Goal: Navigation & Orientation: Find specific page/section

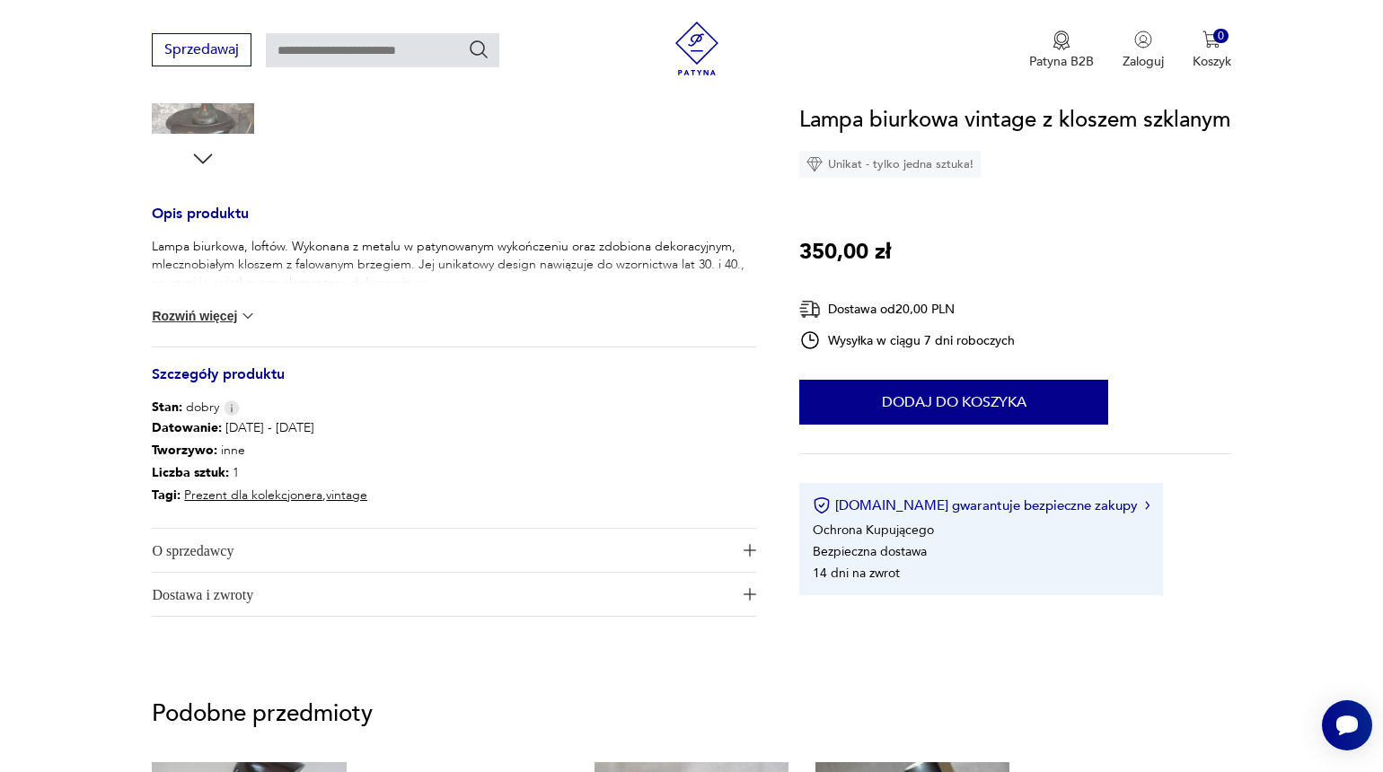
scroll to position [681, 0]
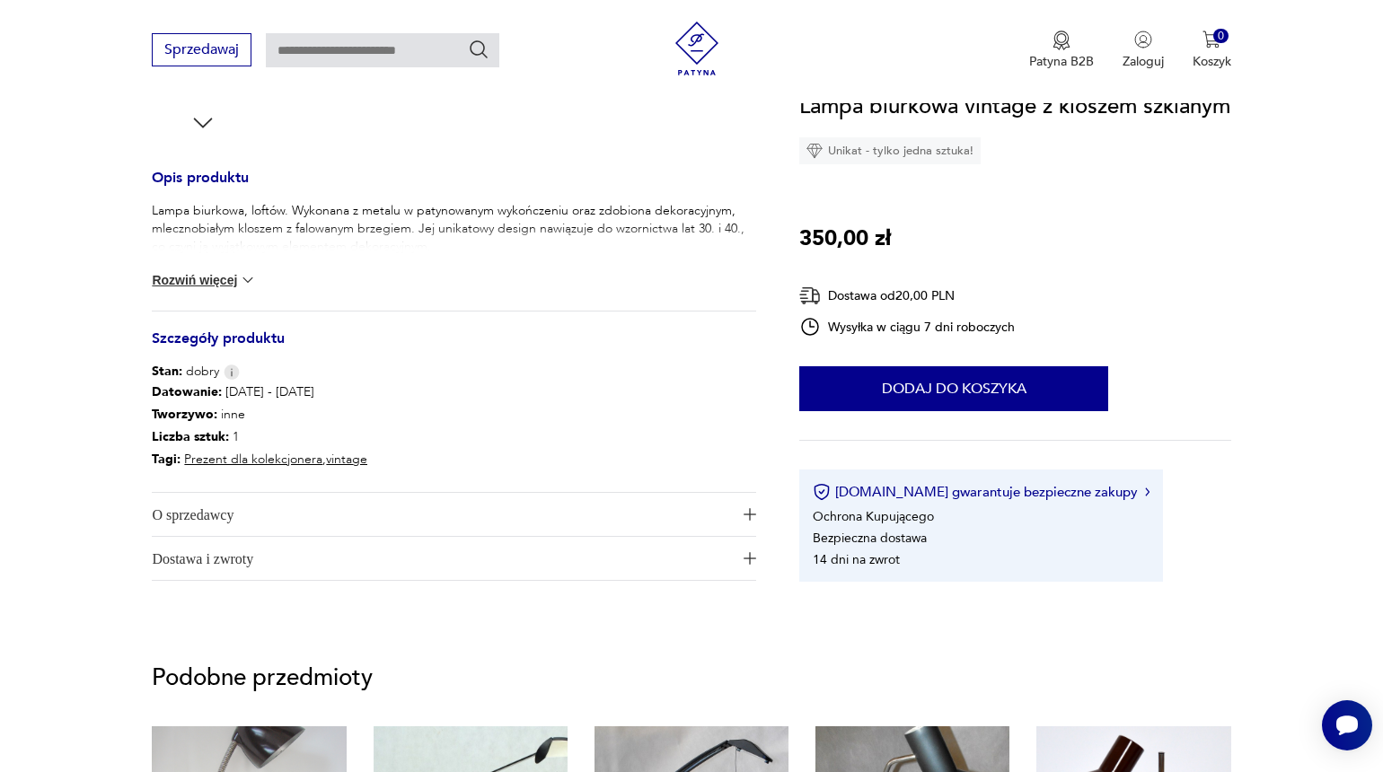
click at [745, 517] on img "button" at bounding box center [750, 514] width 13 height 13
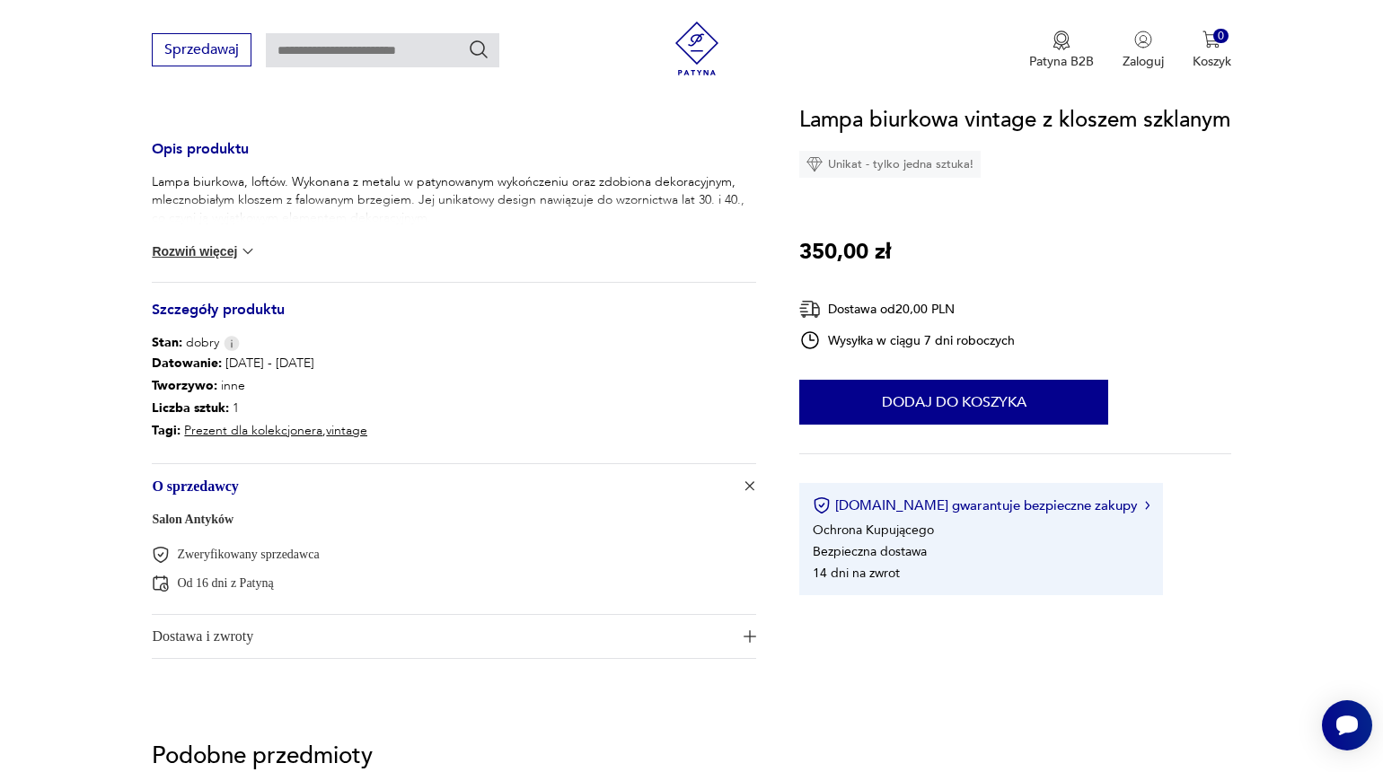
scroll to position [727, 0]
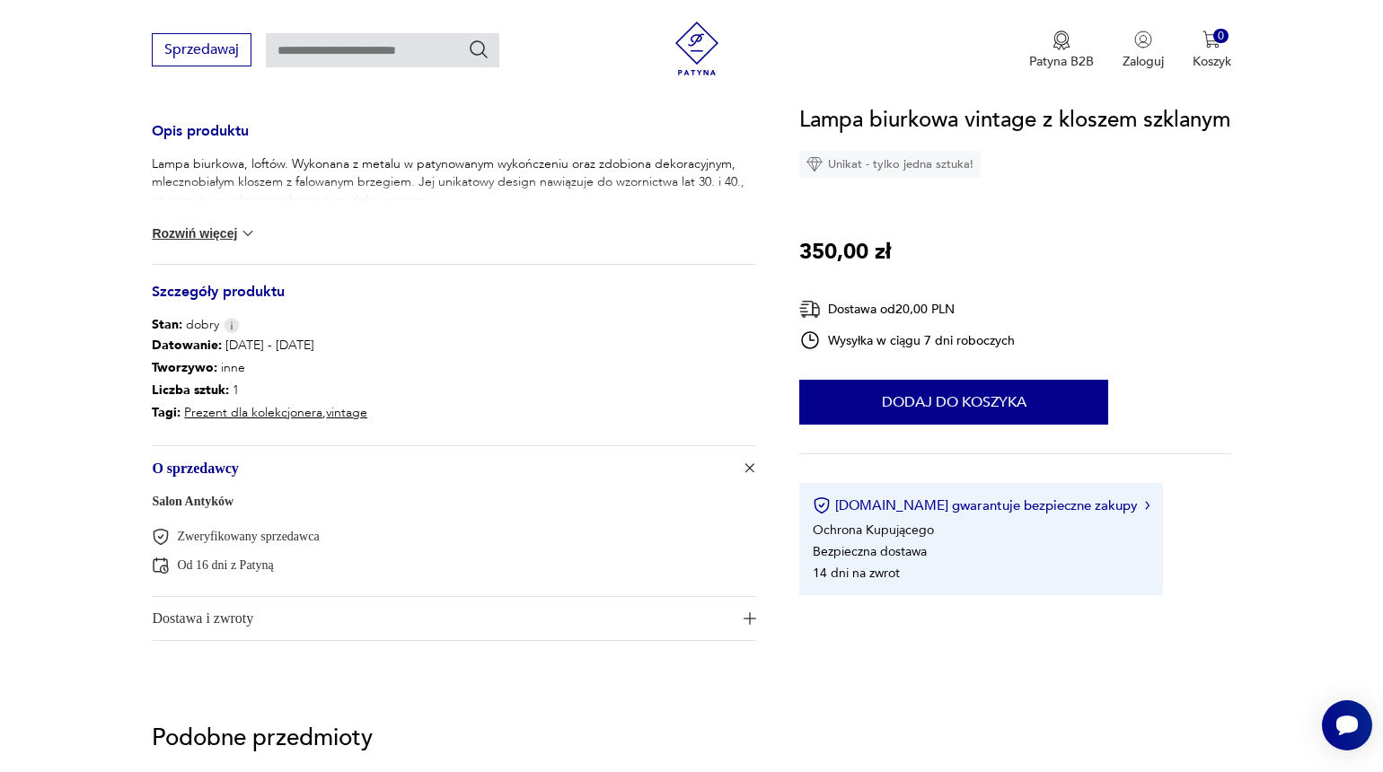
click at [751, 617] on img "button" at bounding box center [750, 618] width 13 height 13
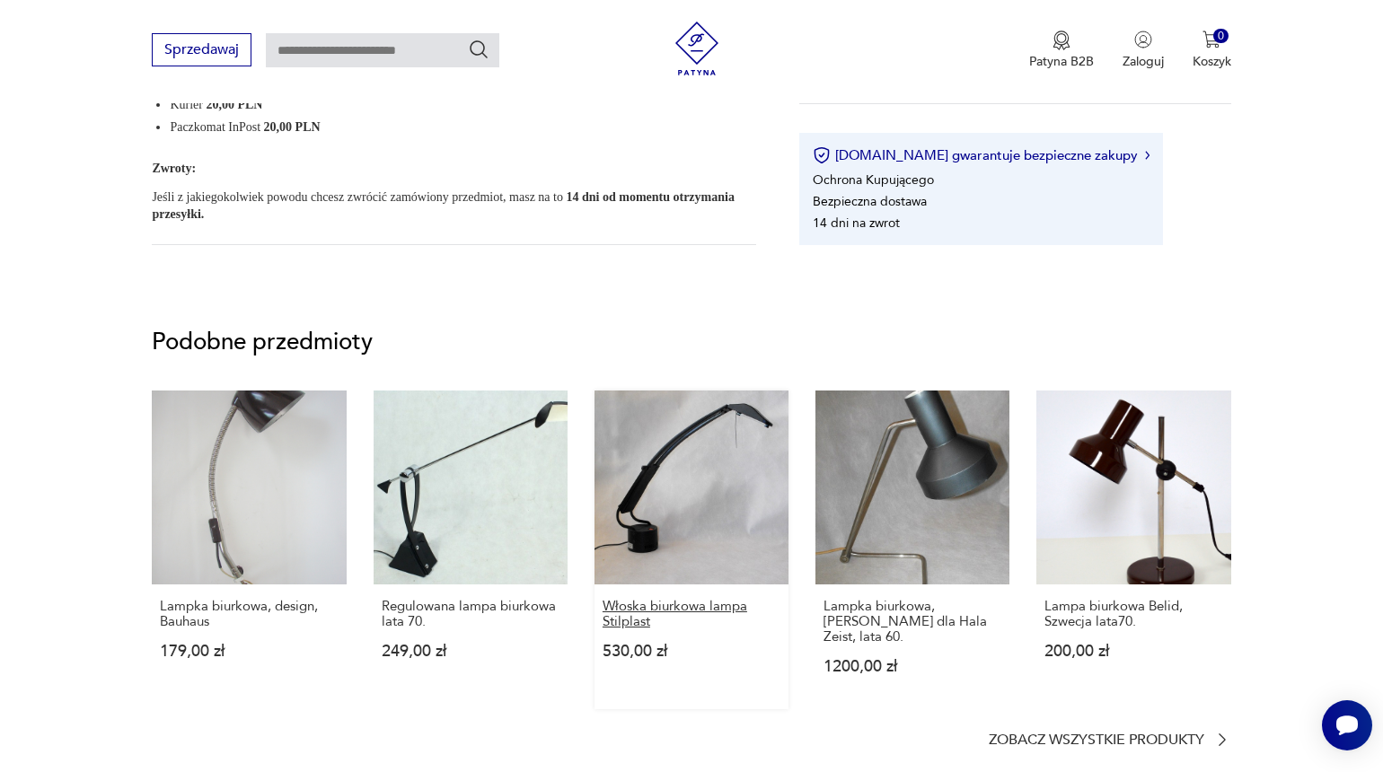
scroll to position [2591, 0]
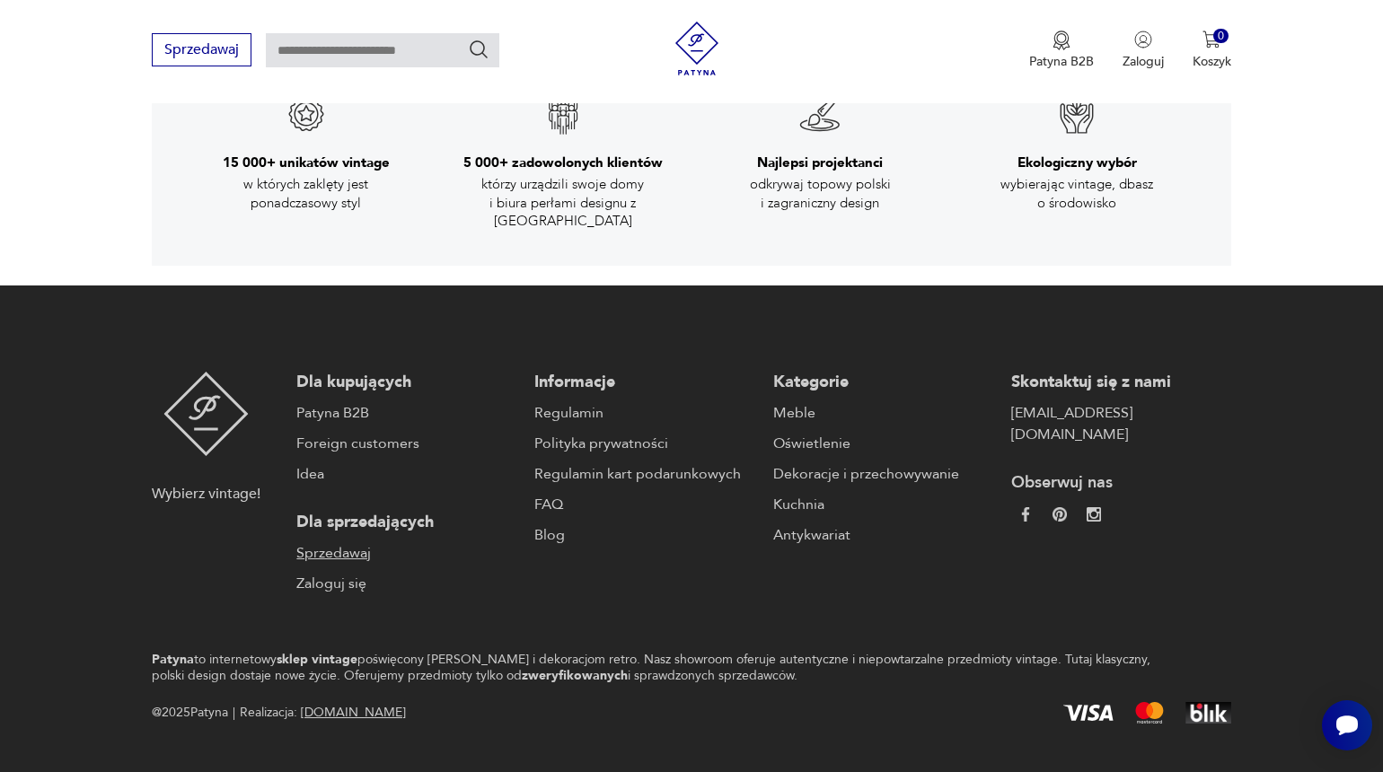
click at [331, 542] on link "Sprzedawaj" at bounding box center [406, 553] width 220 height 22
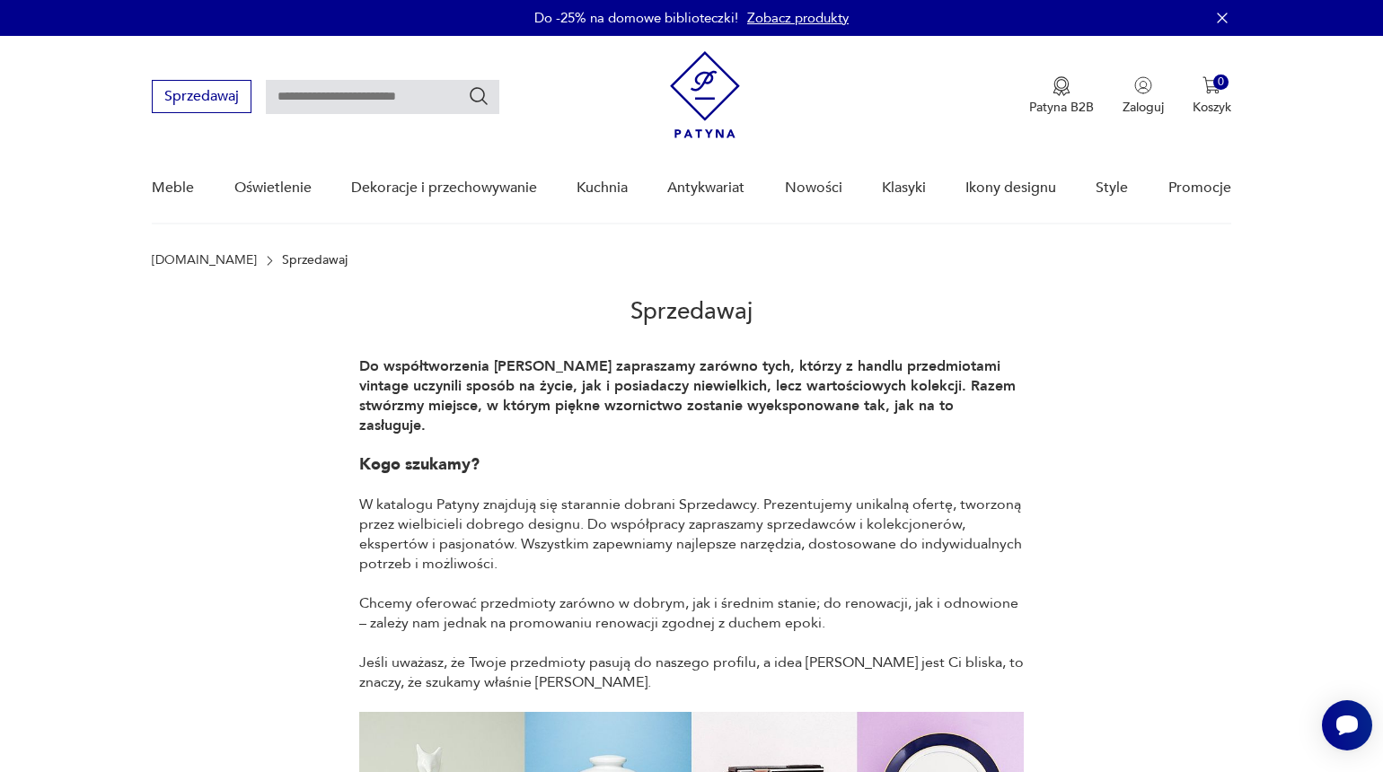
click at [1222, 16] on icon "button" at bounding box center [1222, 18] width 18 height 18
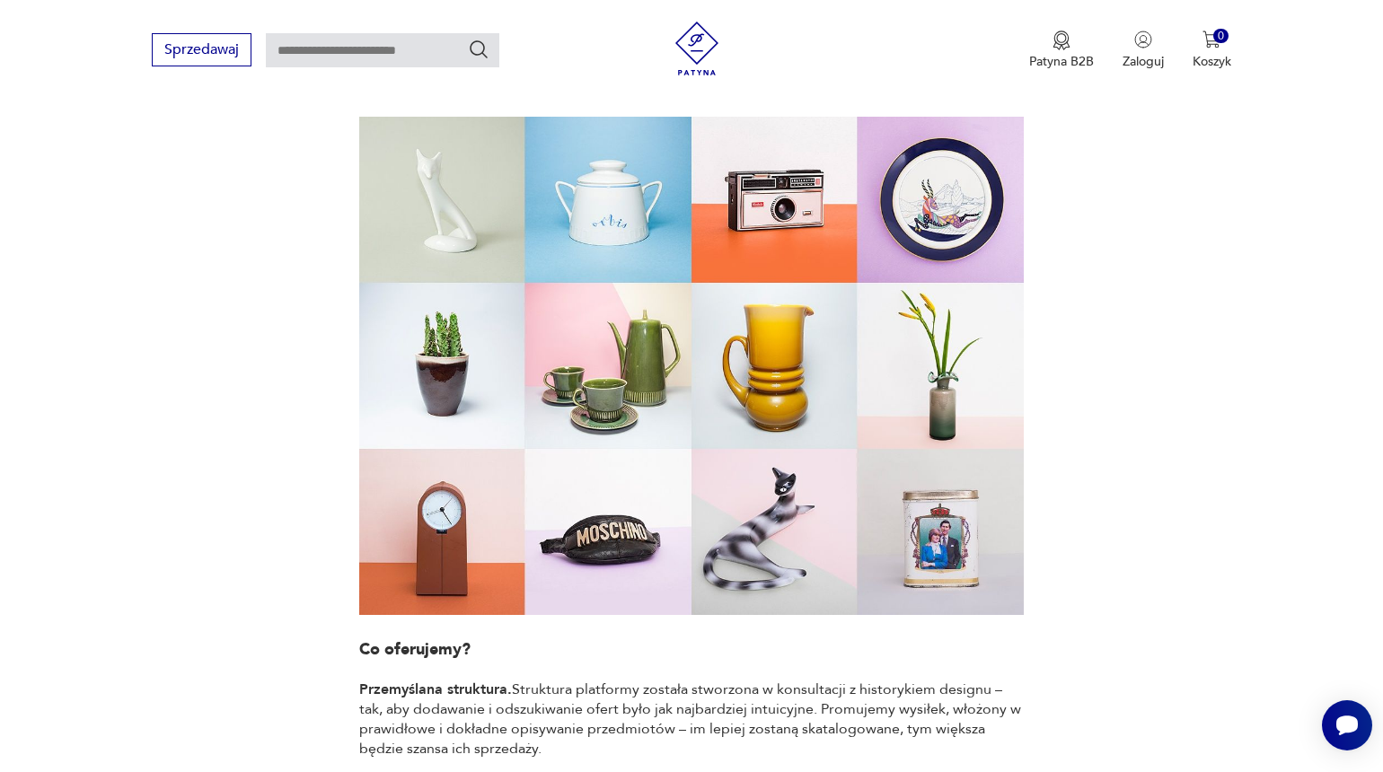
scroll to position [1588, 0]
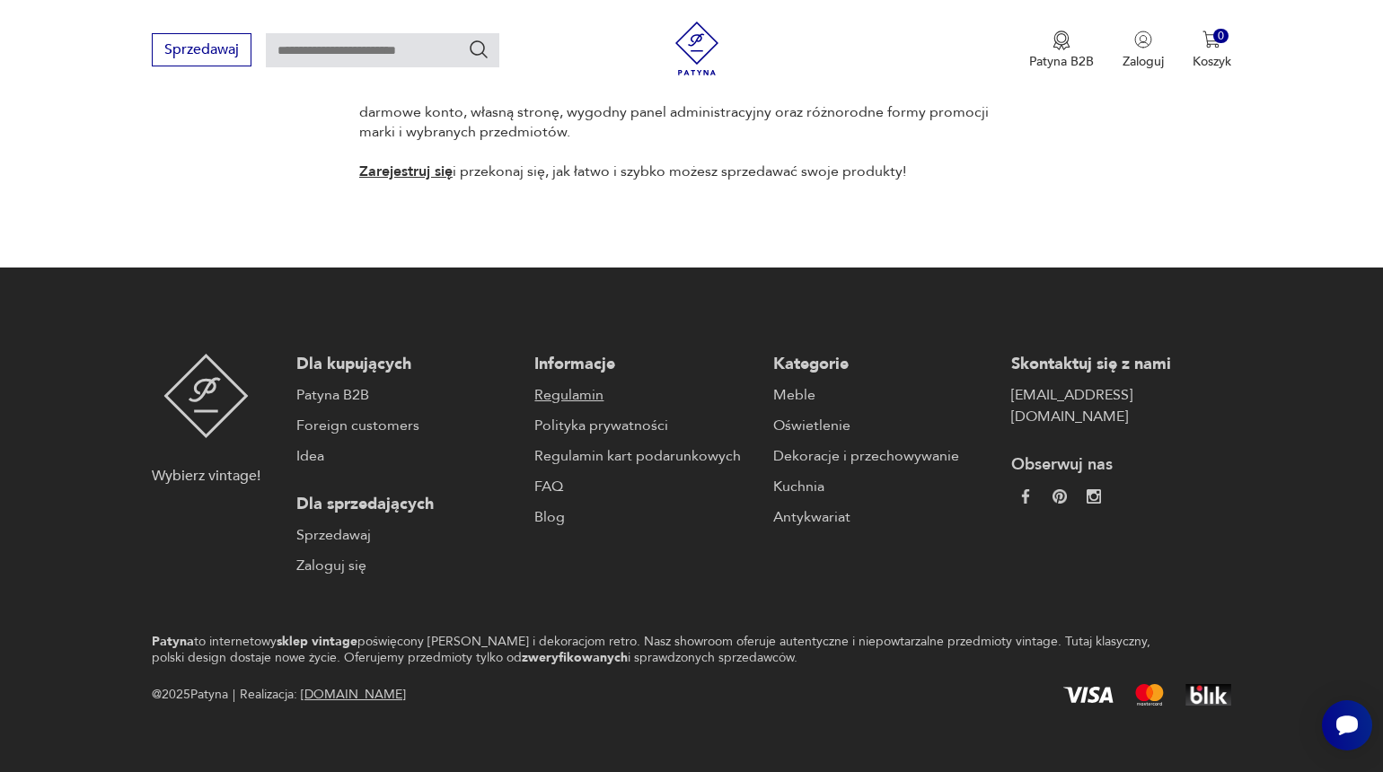
click at [564, 384] on link "Regulamin" at bounding box center [644, 395] width 220 height 22
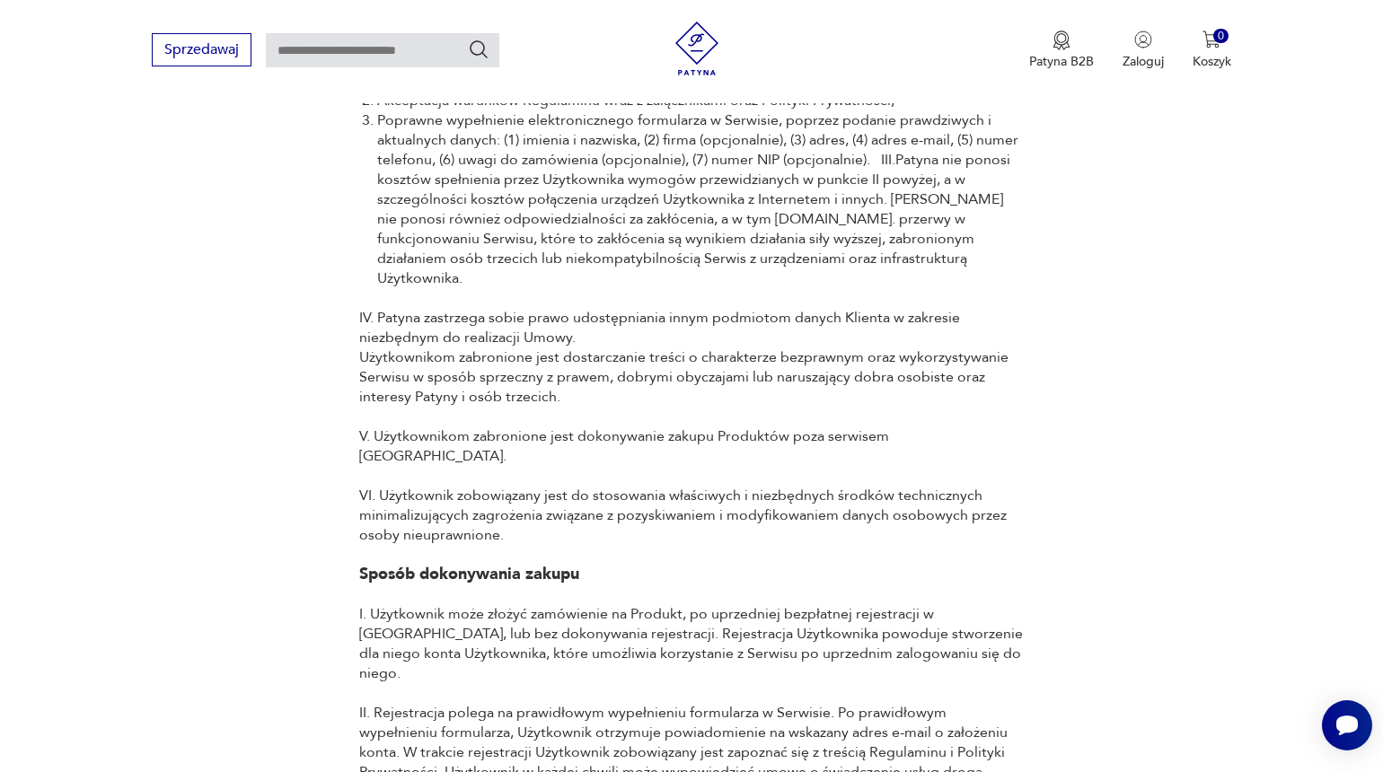
scroll to position [625, 0]
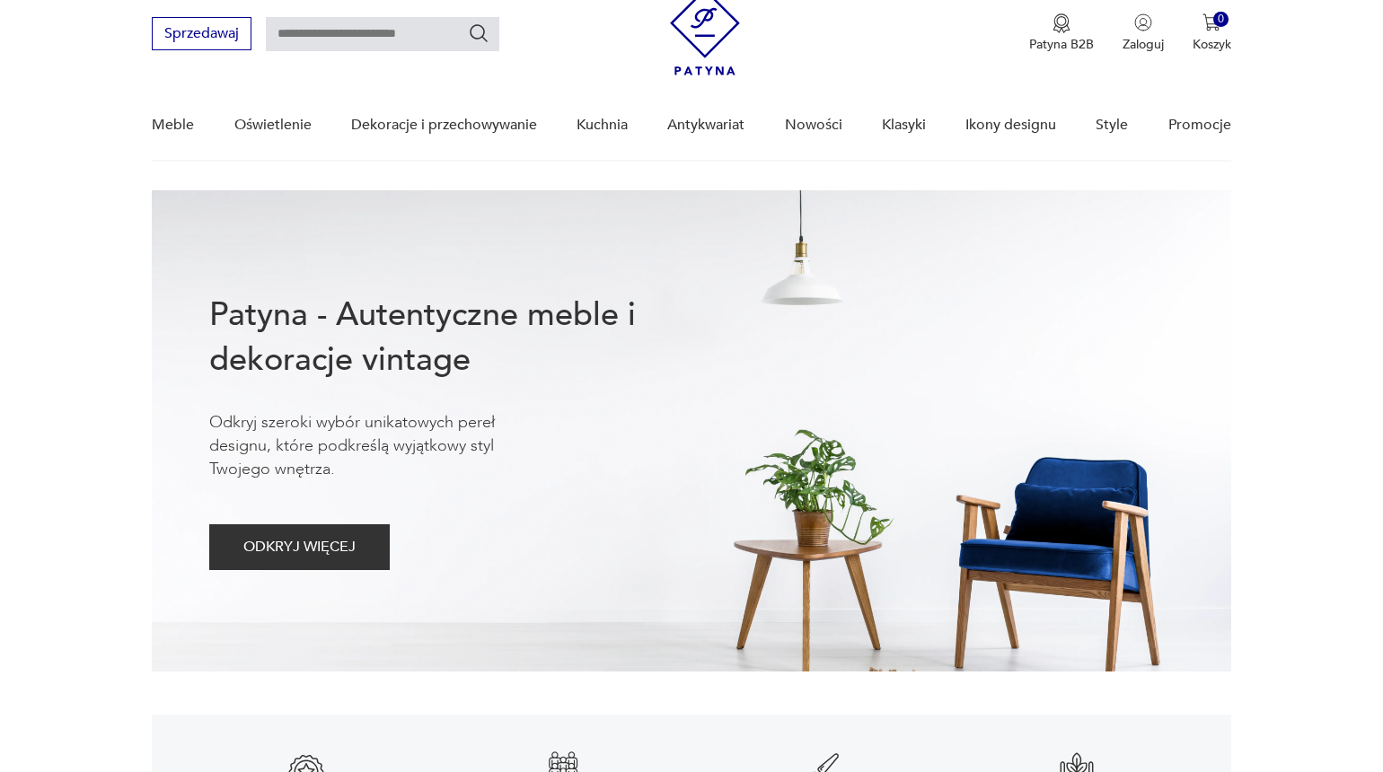
scroll to position [63, 0]
click at [818, 127] on link "Nowości" at bounding box center [813, 125] width 57 height 69
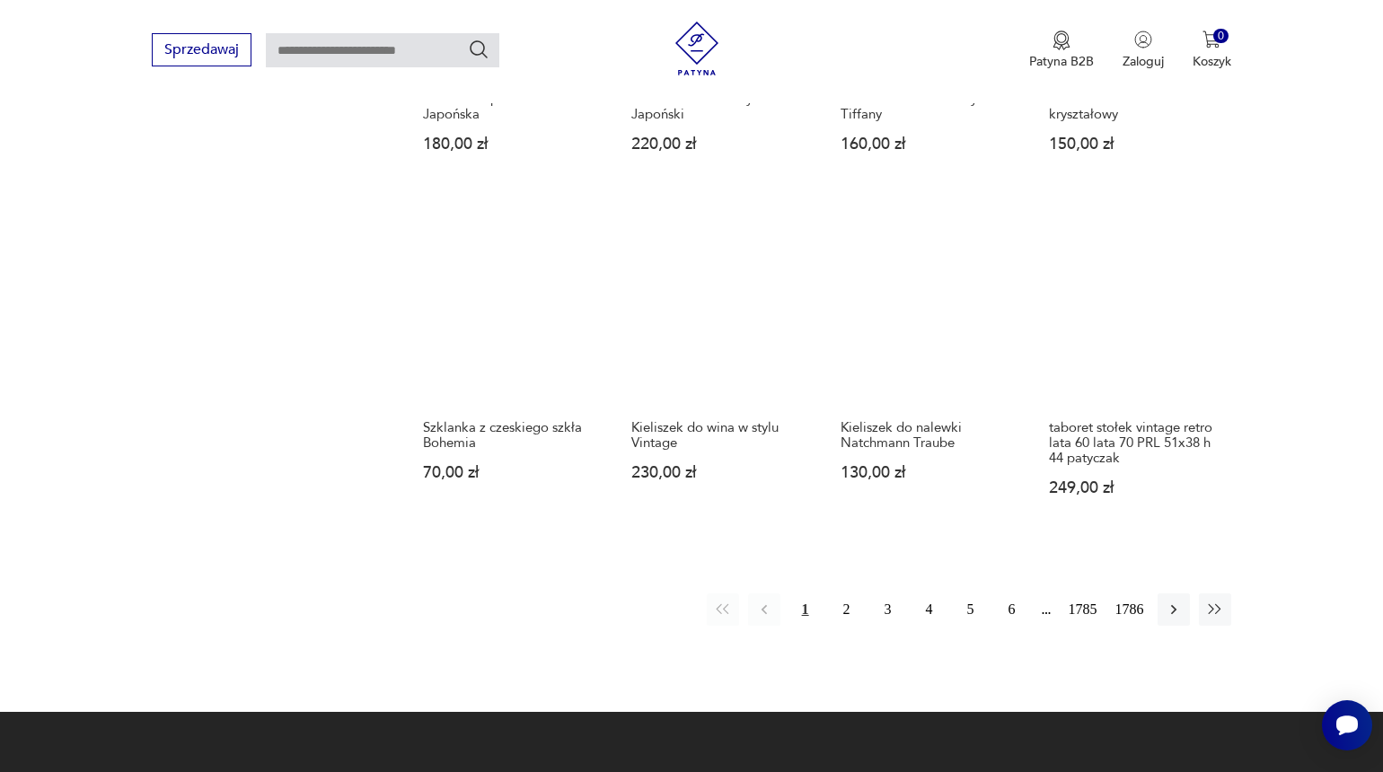
scroll to position [1368, 0]
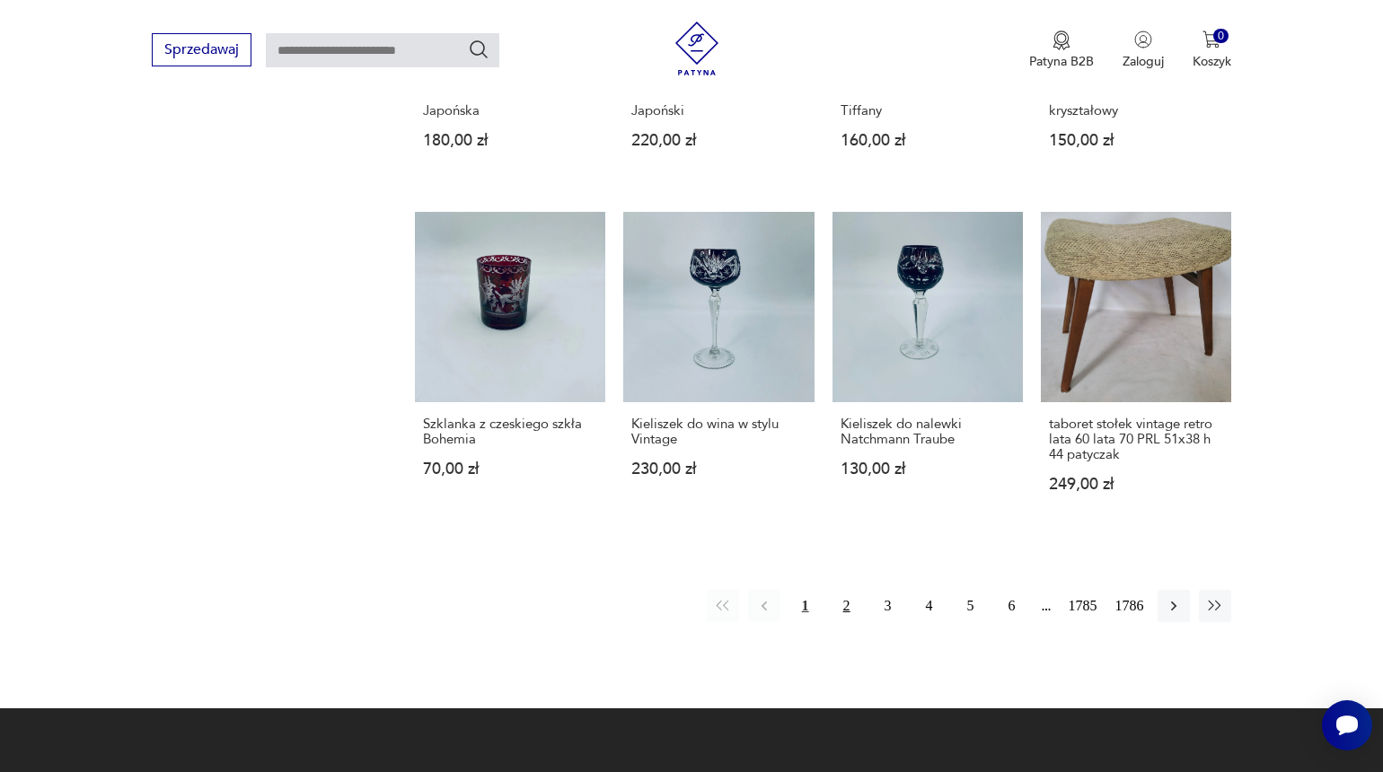
click at [835, 612] on button "2" at bounding box center [847, 606] width 32 height 32
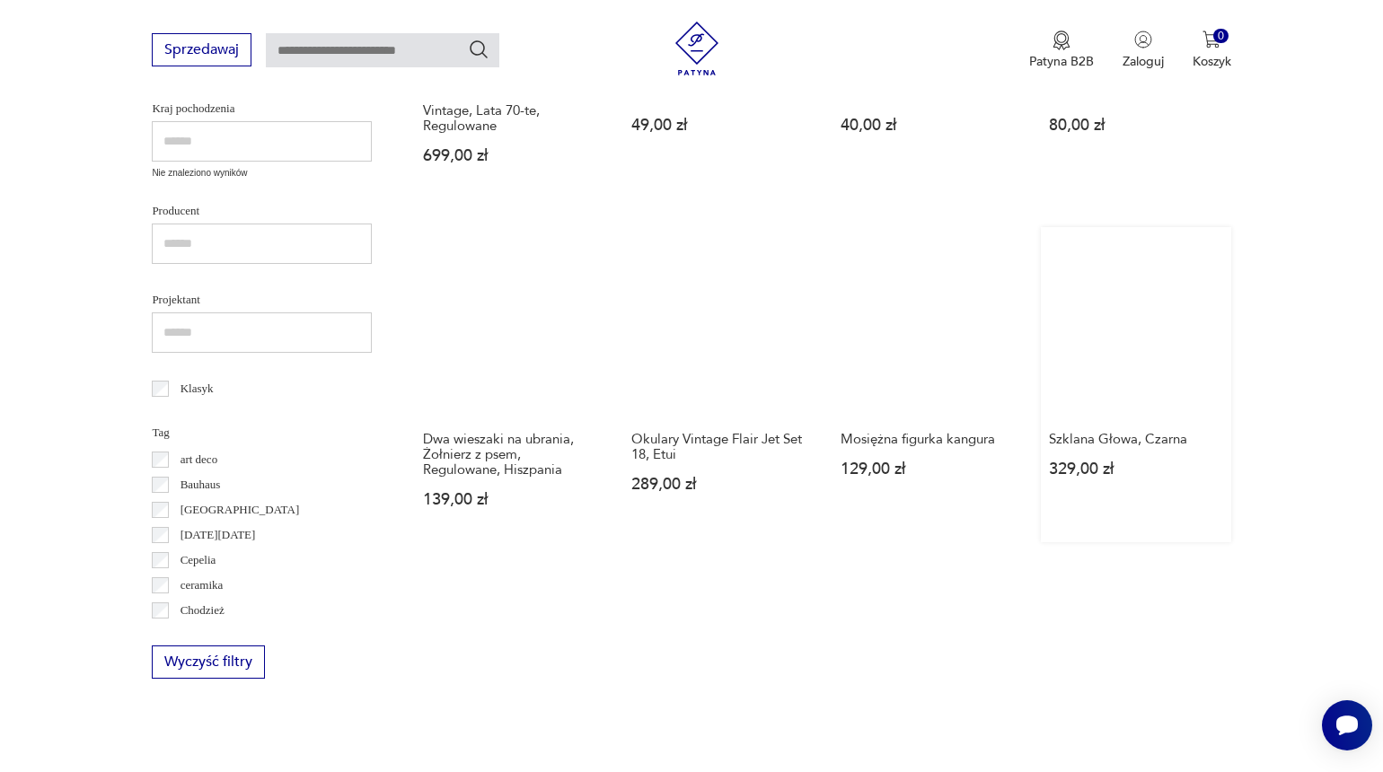
scroll to position [1280, 0]
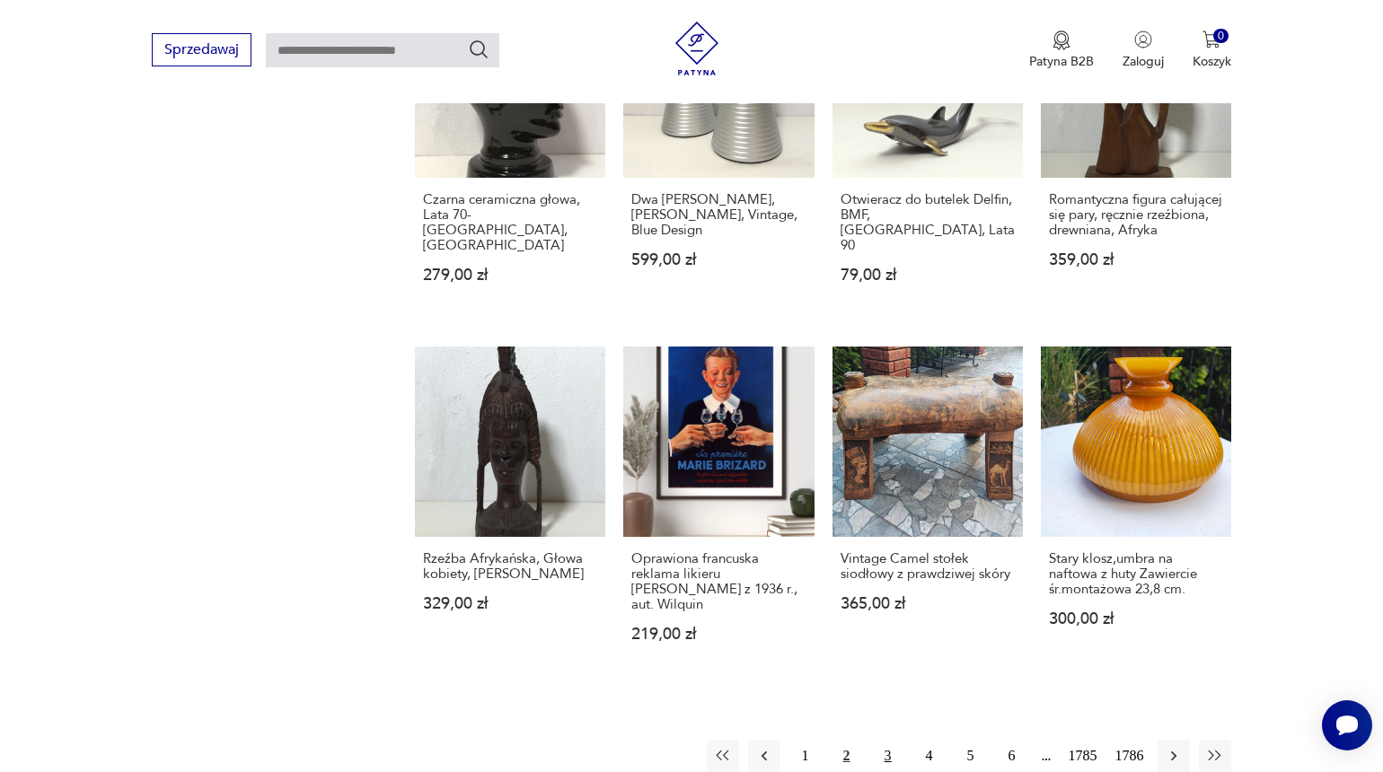
click at [881, 748] on button "3" at bounding box center [888, 756] width 32 height 32
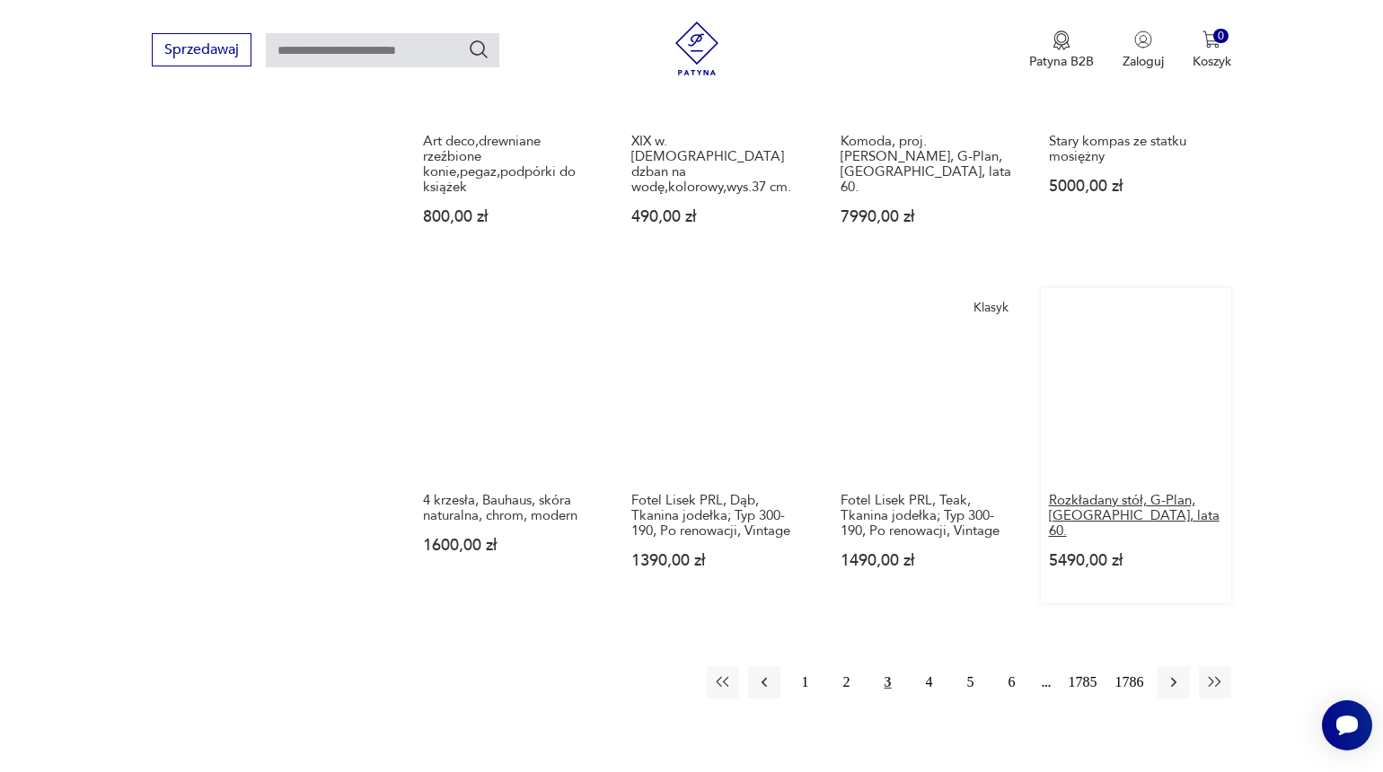
scroll to position [1389, 0]
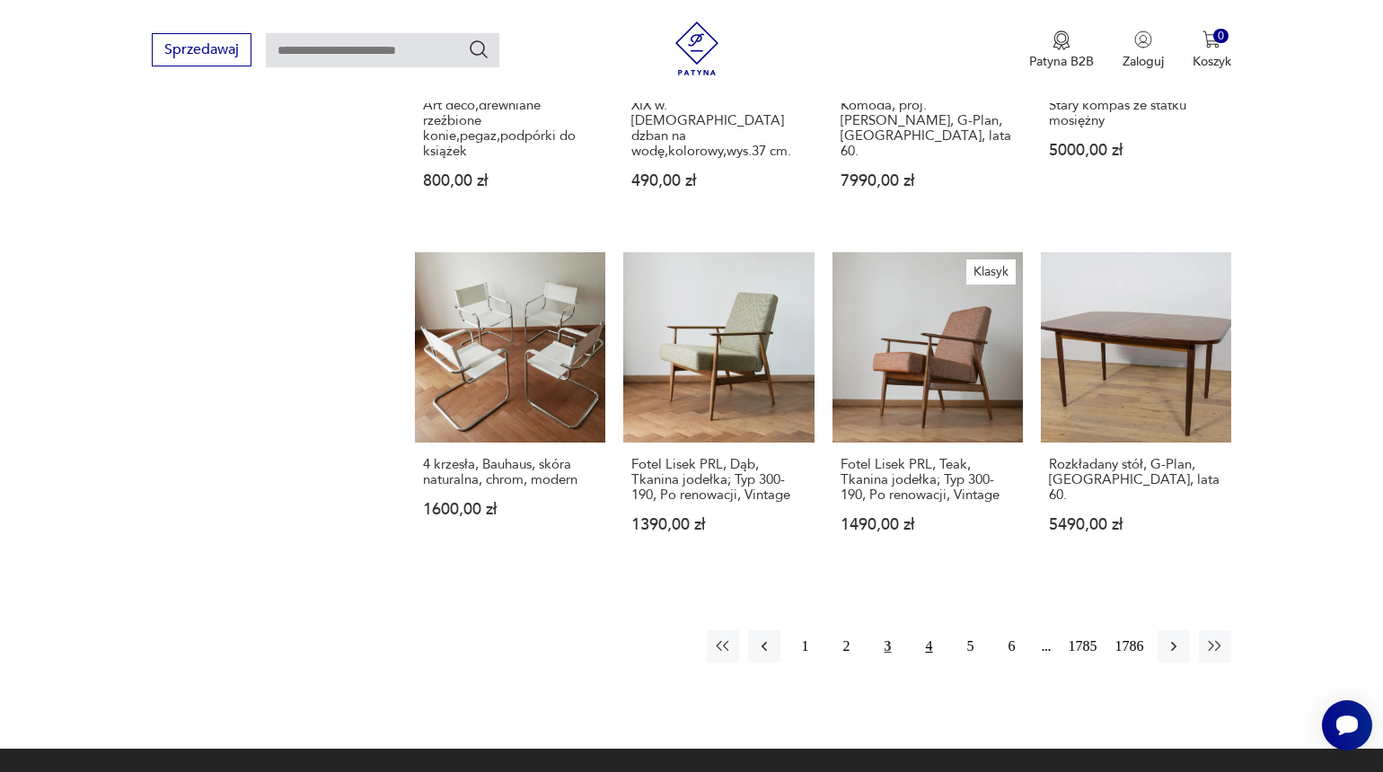
click at [923, 654] on button "4" at bounding box center [929, 646] width 32 height 32
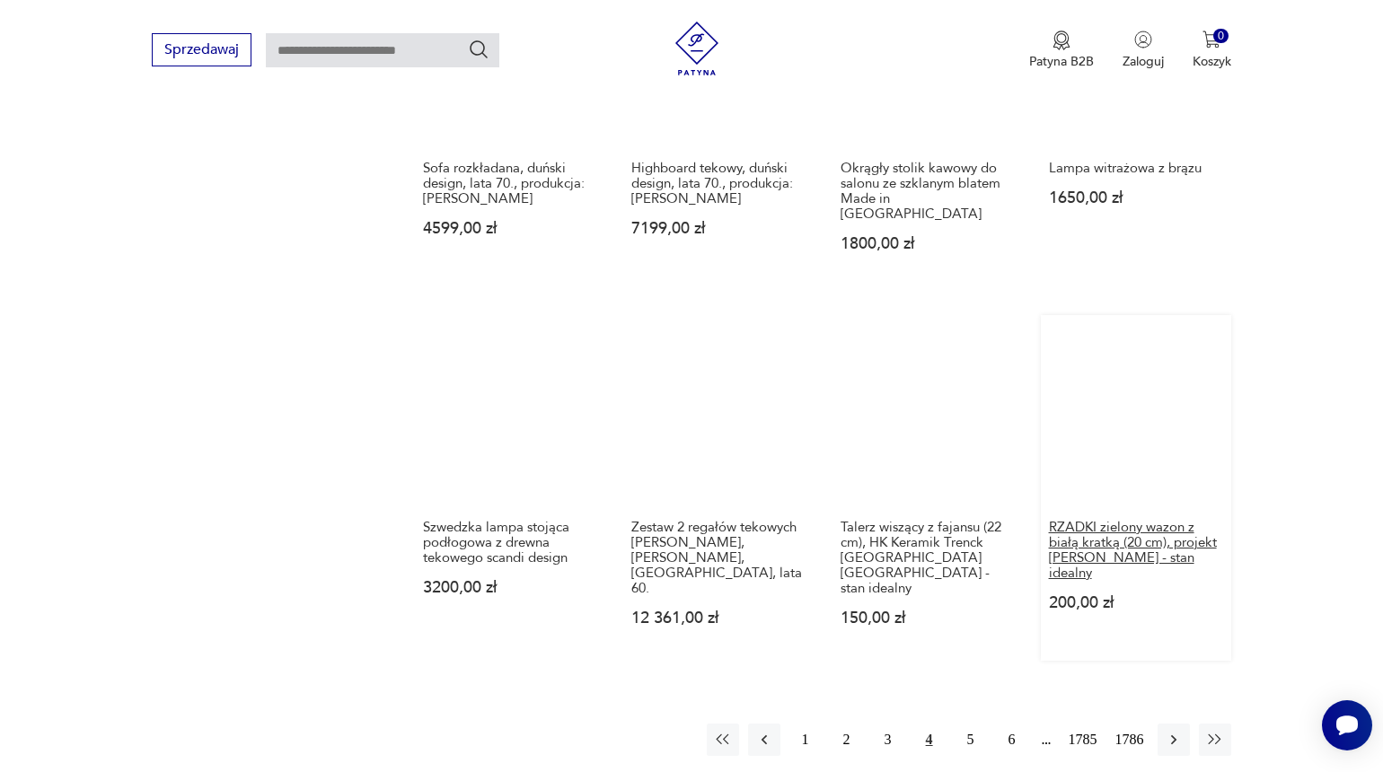
scroll to position [1905, 0]
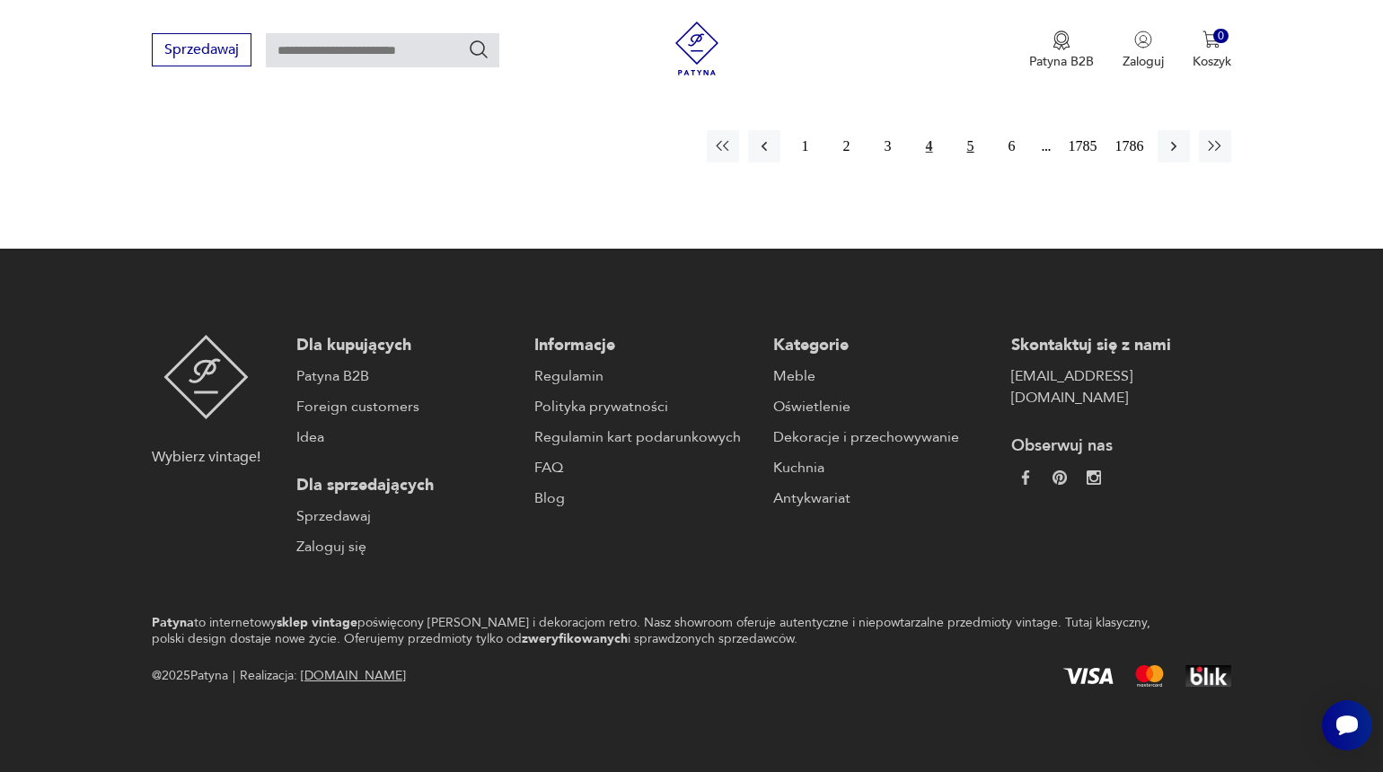
click at [964, 142] on button "5" at bounding box center [971, 146] width 32 height 32
